Goal: Information Seeking & Learning: Learn about a topic

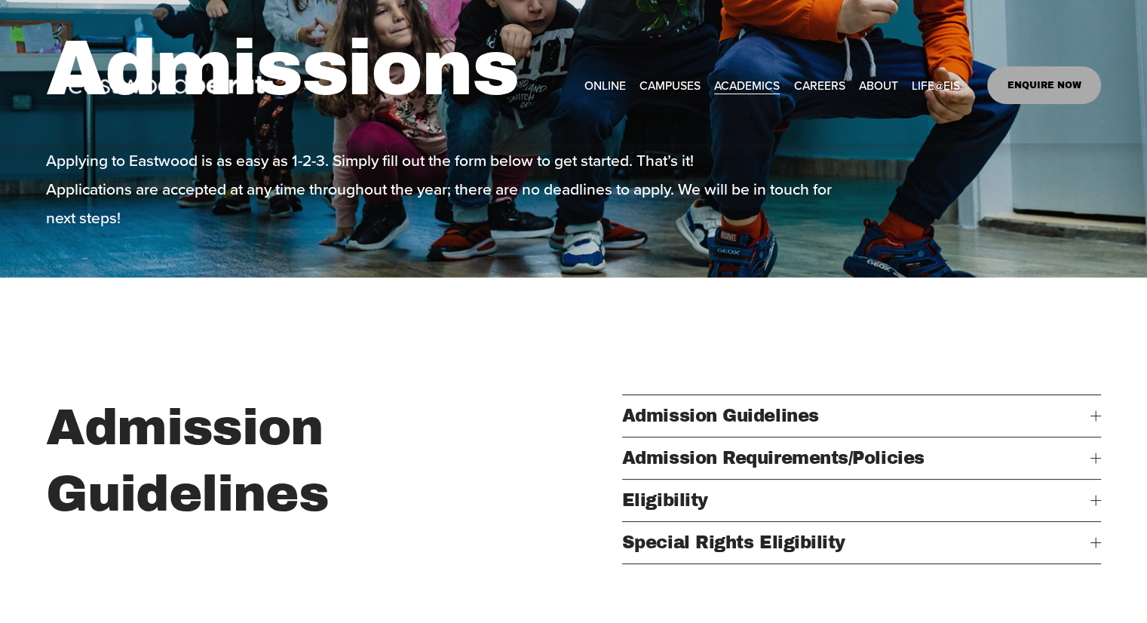
scroll to position [250, 0]
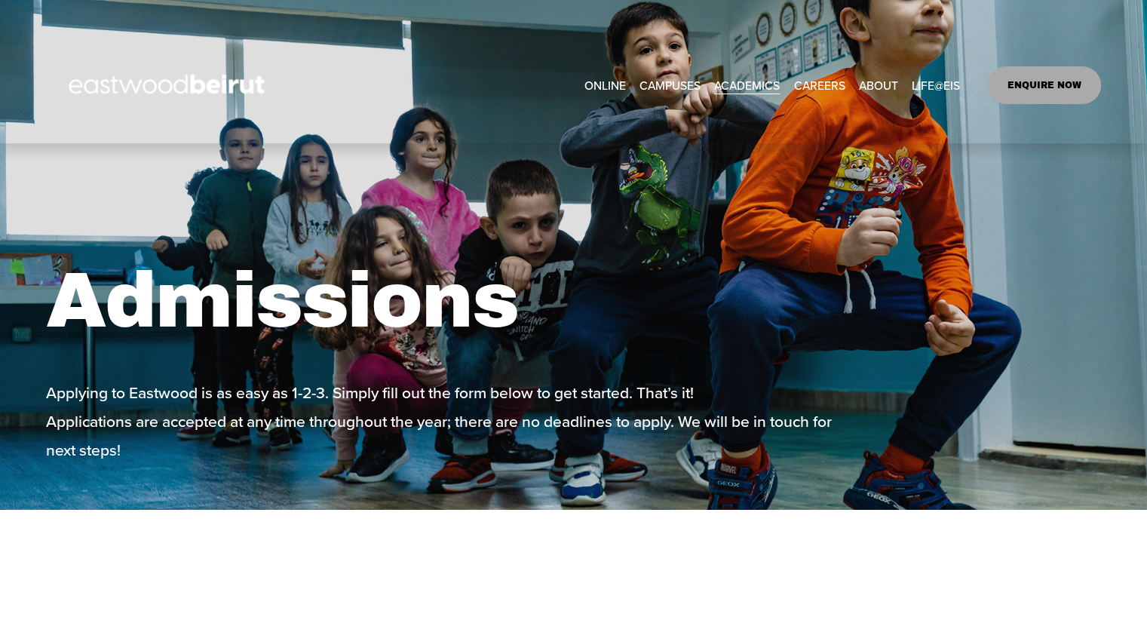
click at [835, 91] on link "CAREERS" at bounding box center [818, 84] width 51 height 23
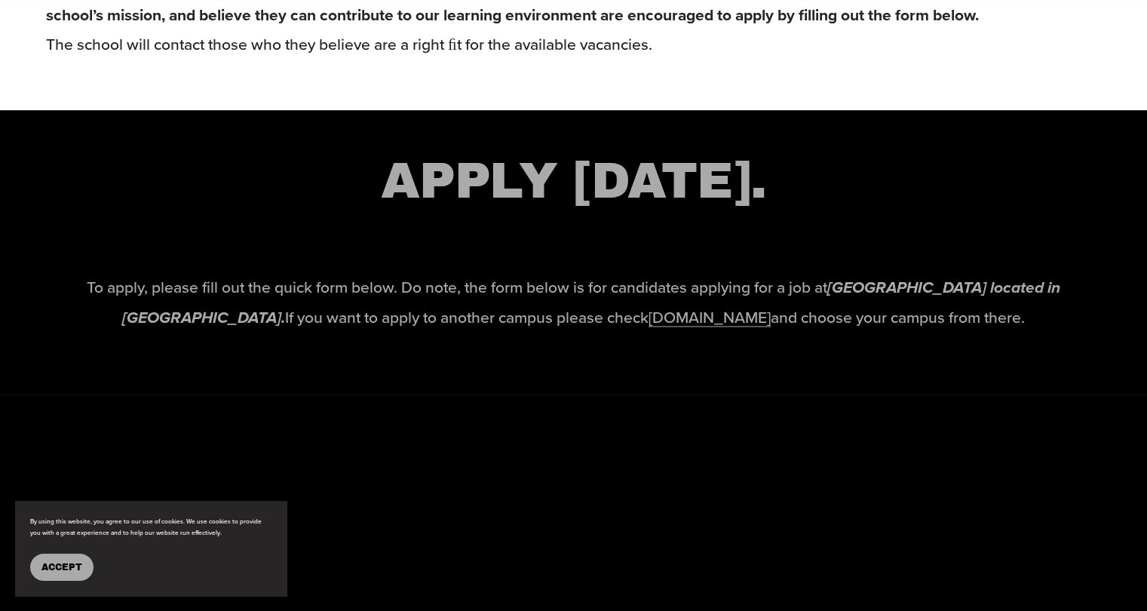
scroll to position [2226, 0]
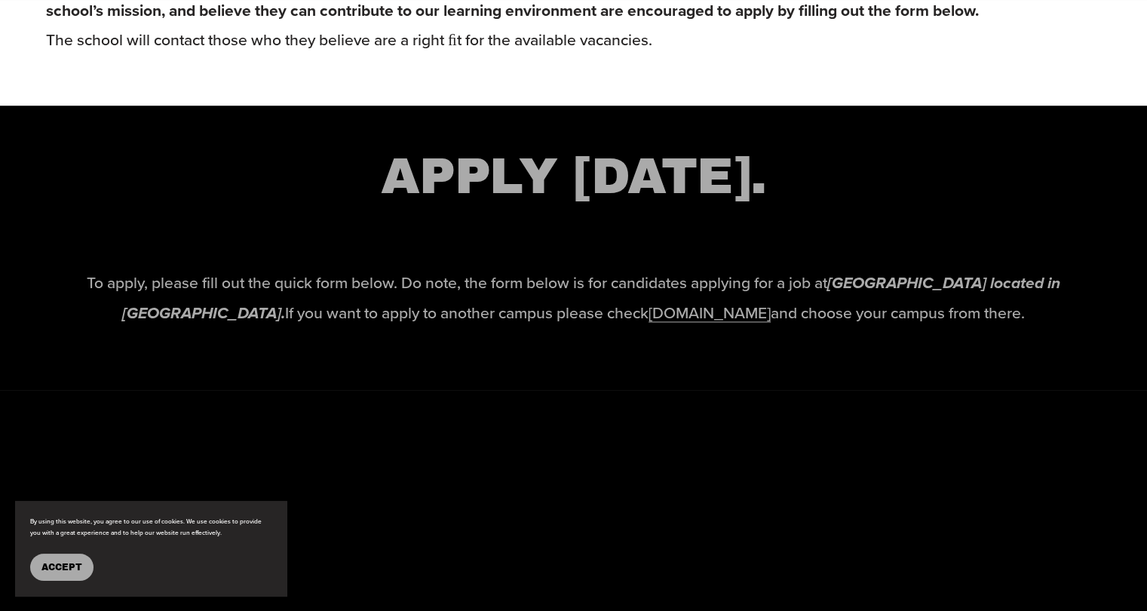
click at [664, 323] on link "[DOMAIN_NAME]" at bounding box center [709, 312] width 122 height 23
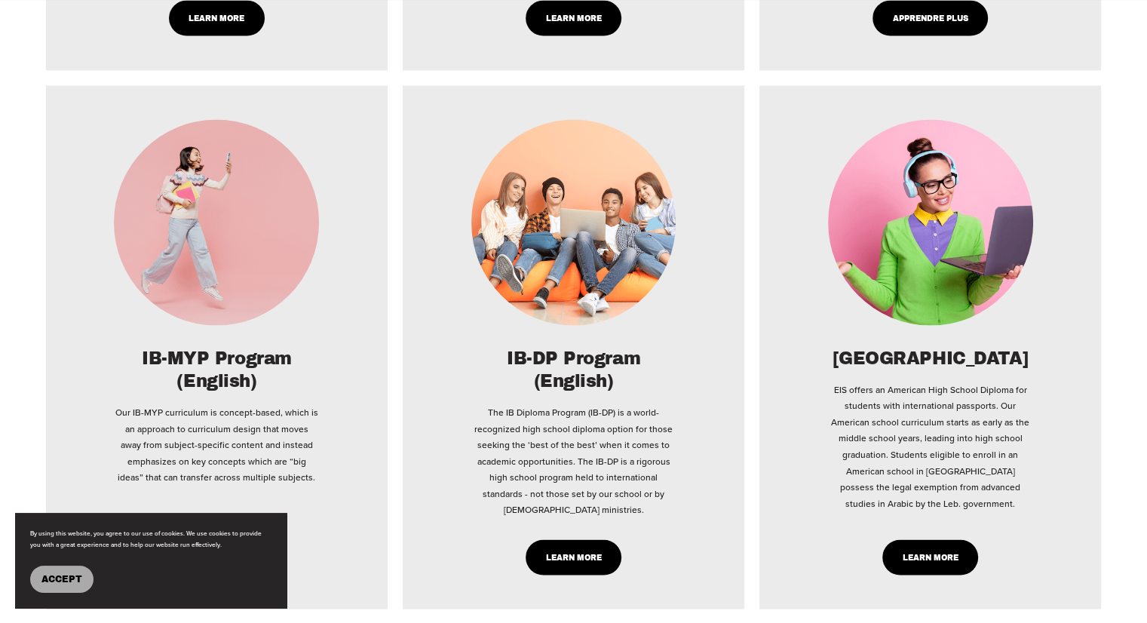
scroll to position [2949, 0]
click at [706, 462] on div "IB-DP Program (English) The IB Diploma Program (IB-DP) is a world-recognized hi…" at bounding box center [574, 432] width 274 height 170
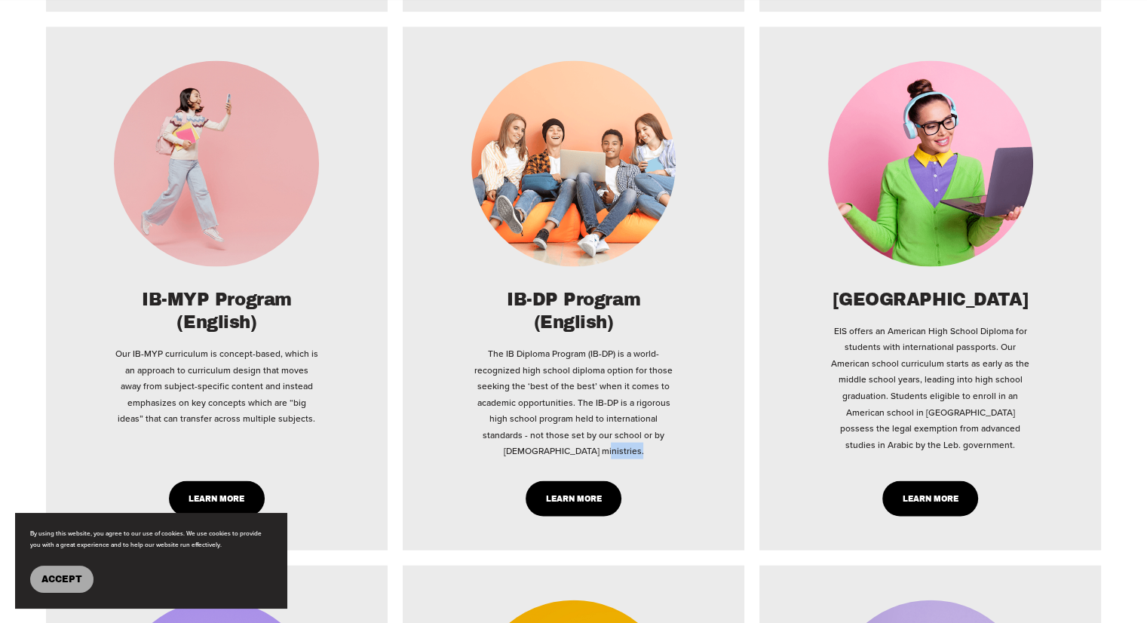
scroll to position [3011, 0]
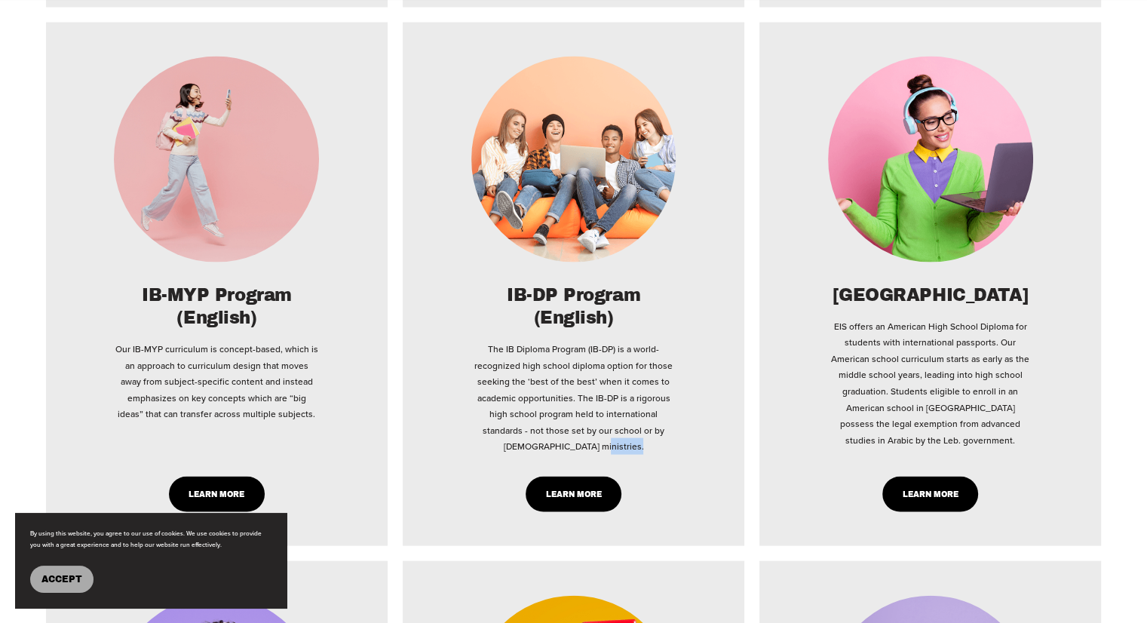
click at [235, 476] on link "Learn More" at bounding box center [217, 493] width 96 height 35
type input "*****"
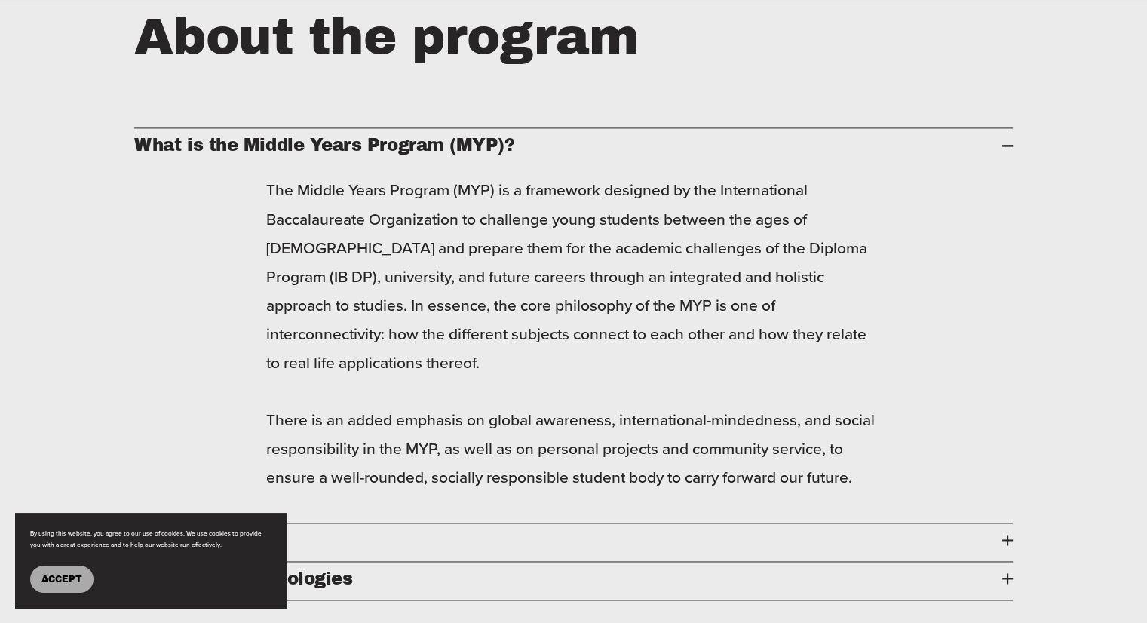
scroll to position [2084, 0]
click at [604, 530] on span "Grades 6-10" at bounding box center [567, 539] width 867 height 19
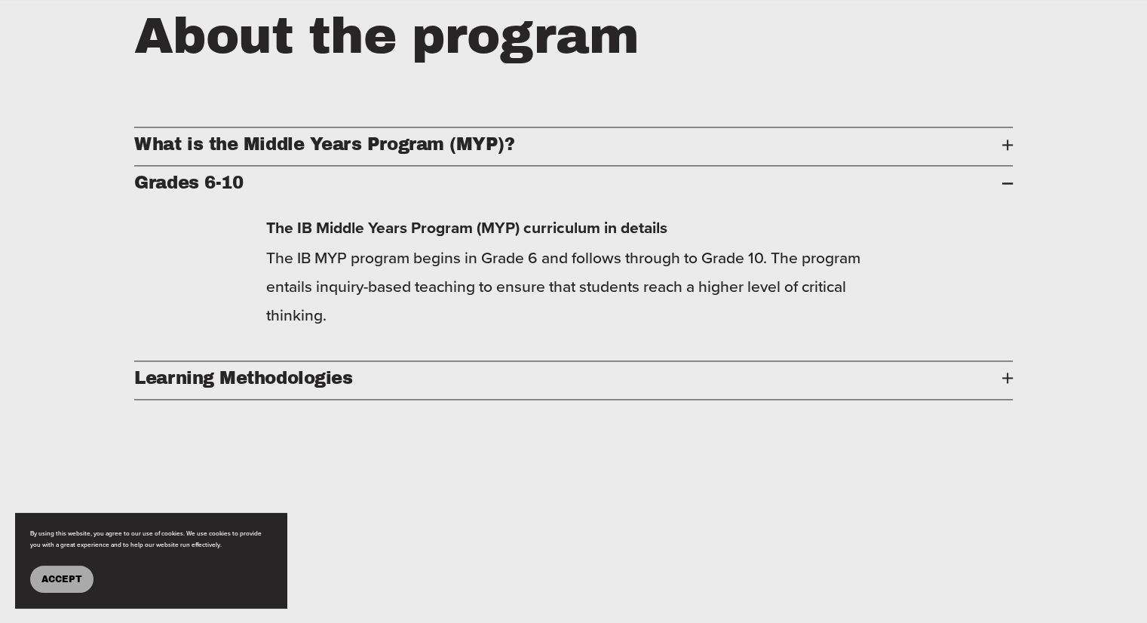
click at [487, 135] on span "What is the Middle Years Program (MYP)?" at bounding box center [567, 144] width 867 height 19
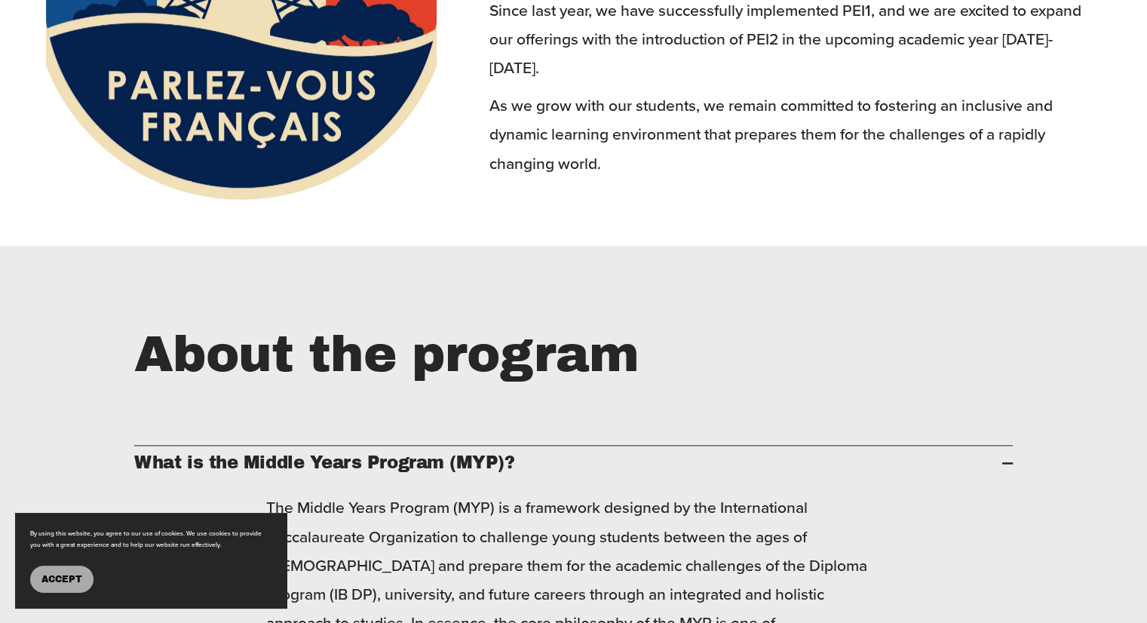
scroll to position [1767, 0]
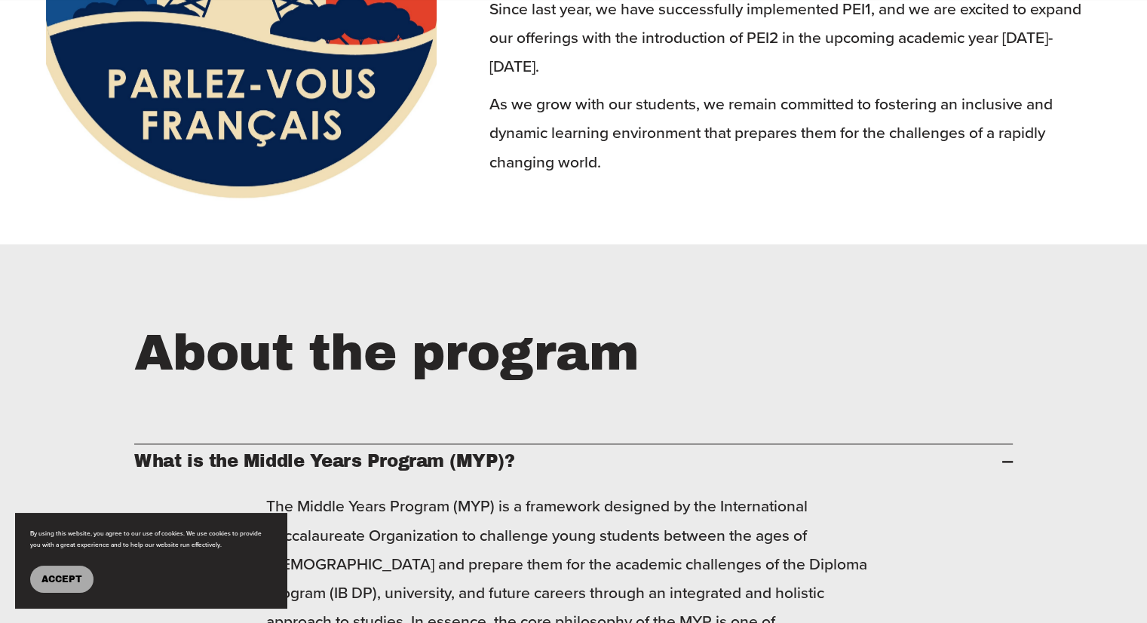
click at [467, 444] on button "What is the Middle Years Program (MYP)?" at bounding box center [573, 463] width 878 height 38
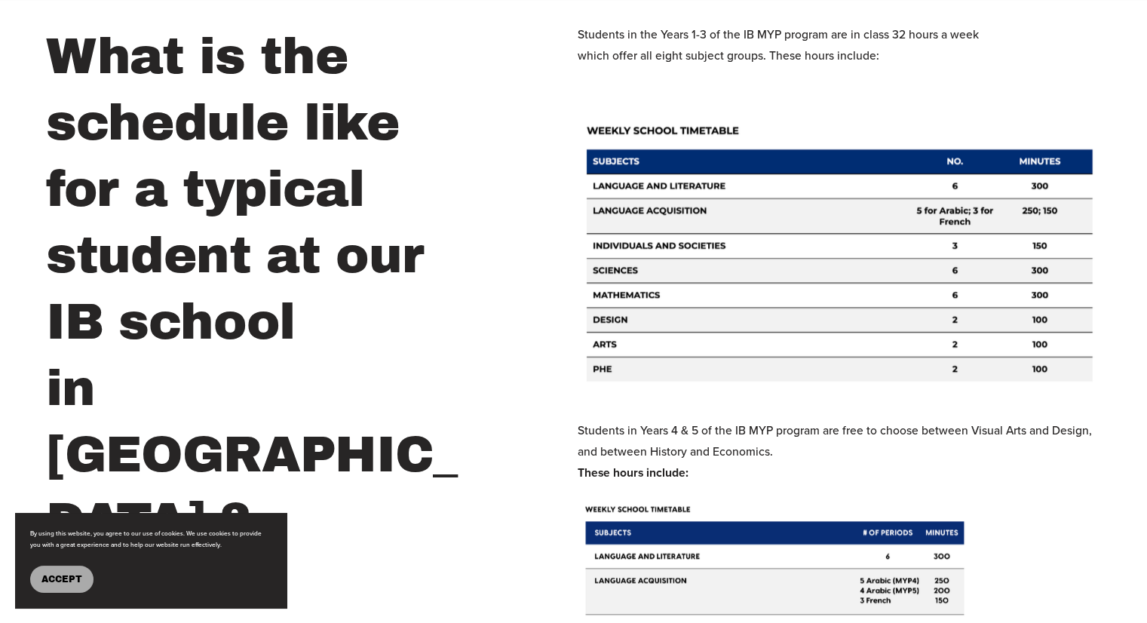
scroll to position [7100, 0]
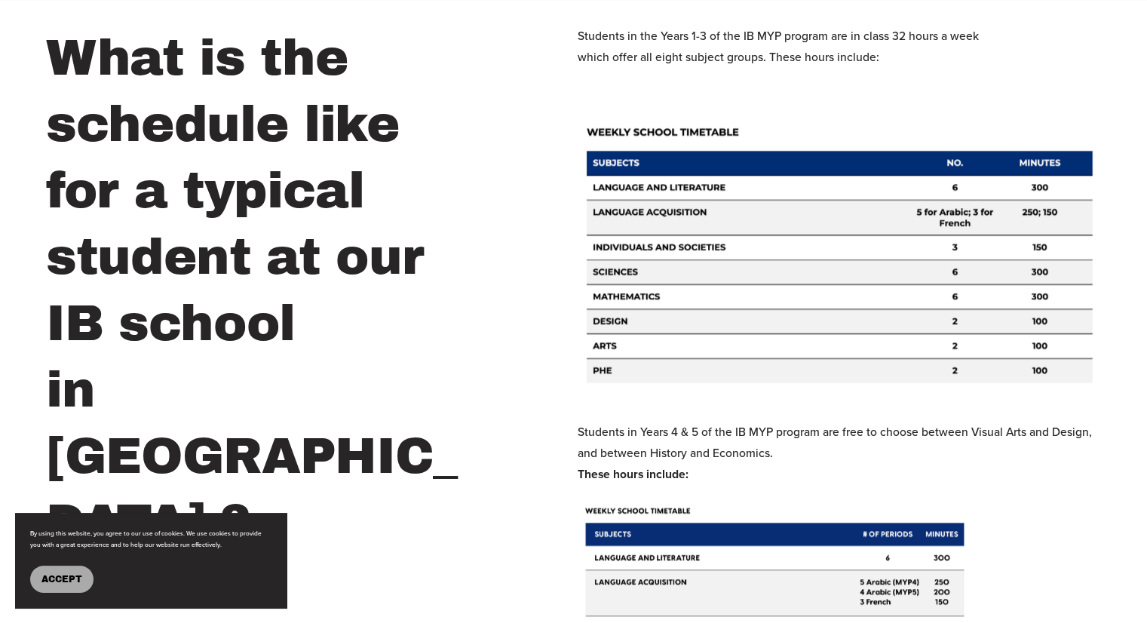
click at [808, 148] on div at bounding box center [838, 255] width 523 height 268
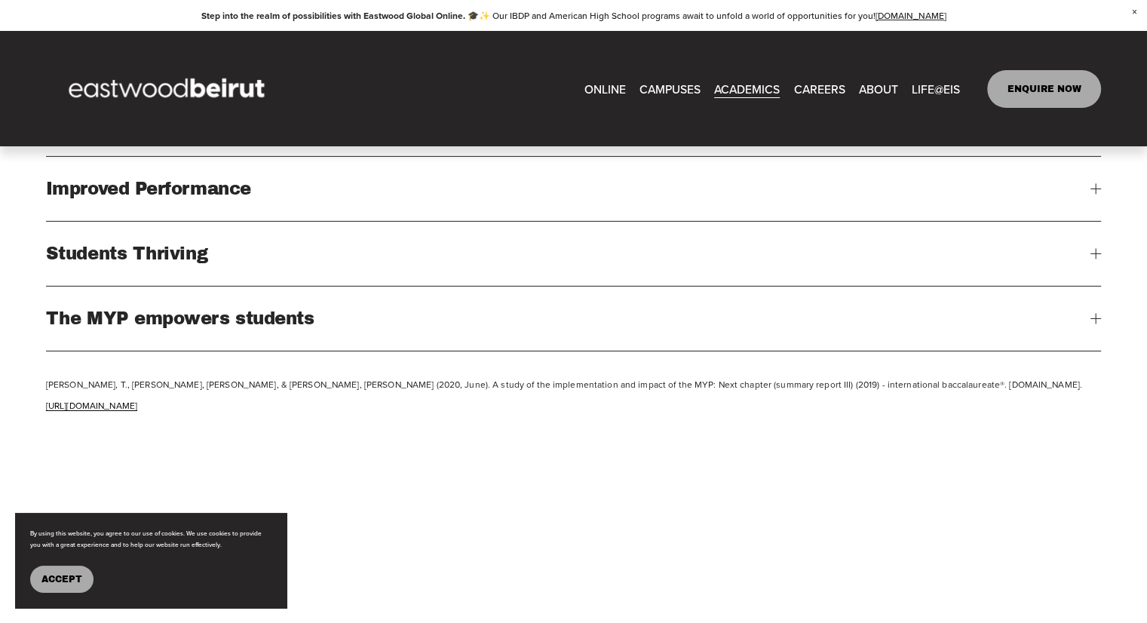
scroll to position [4840, 0]
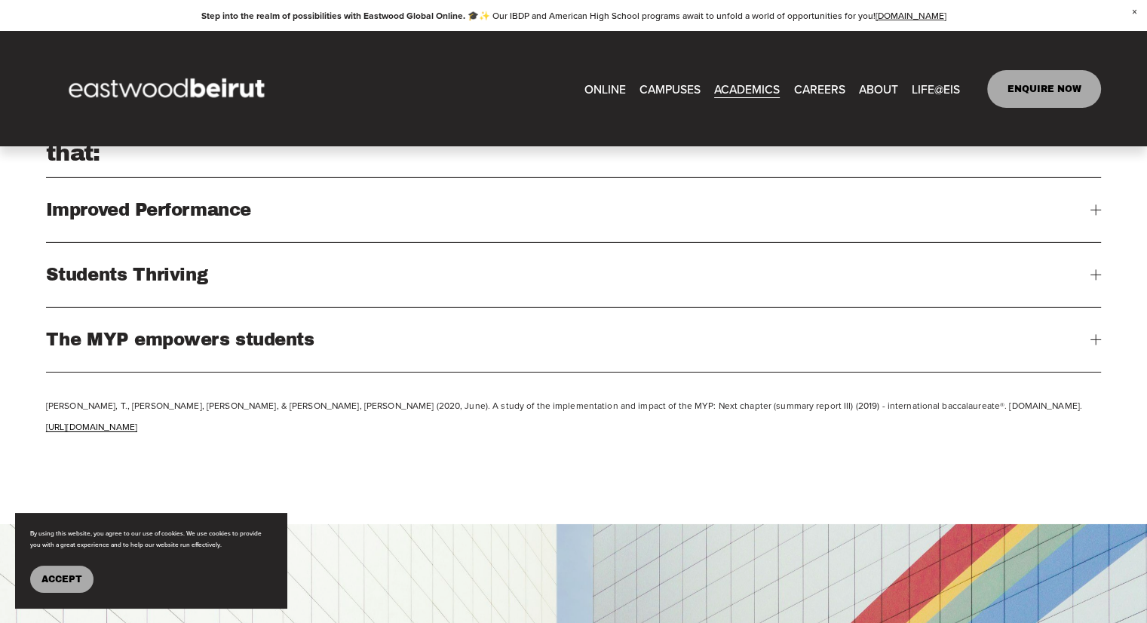
click at [808, 87] on link "CAREERS" at bounding box center [818, 88] width 51 height 23
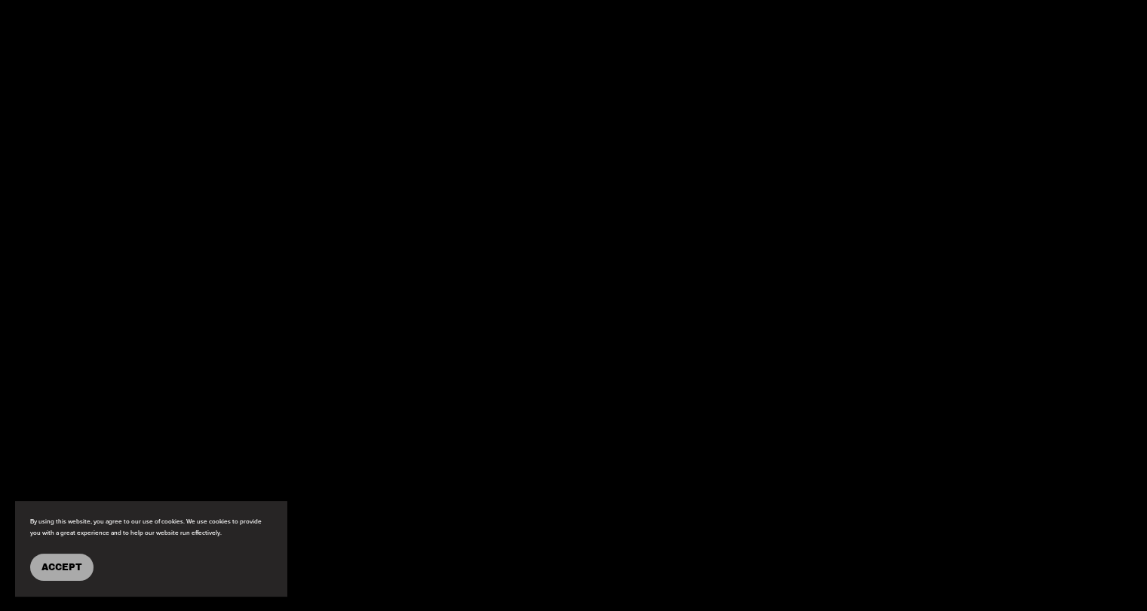
scroll to position [2678, 0]
